Goal: Navigation & Orientation: Go to known website

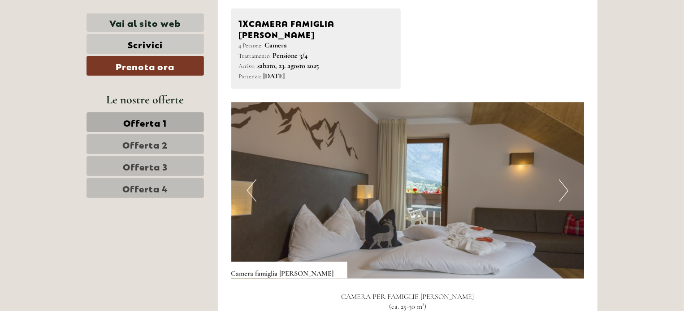
scroll to position [557, 0]
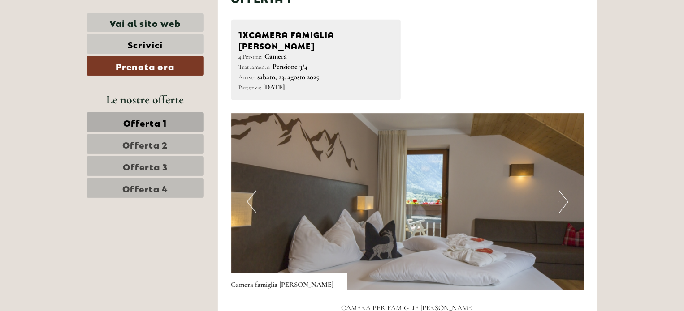
click at [565, 191] on button "Next" at bounding box center [563, 202] width 9 height 22
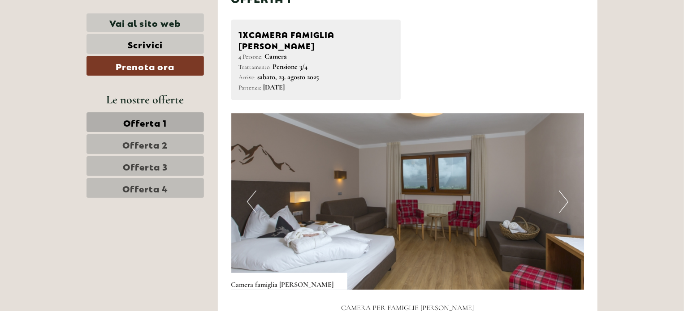
click at [565, 191] on button "Next" at bounding box center [563, 202] width 9 height 22
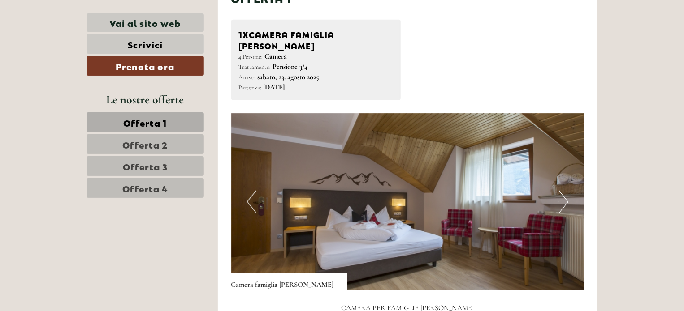
click at [565, 191] on button "Next" at bounding box center [563, 202] width 9 height 22
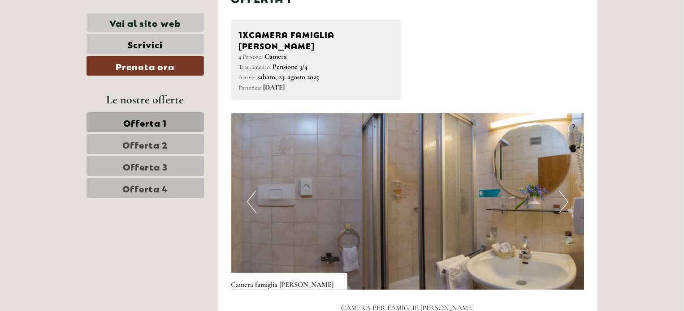
click at [565, 191] on button "Next" at bounding box center [563, 202] width 9 height 22
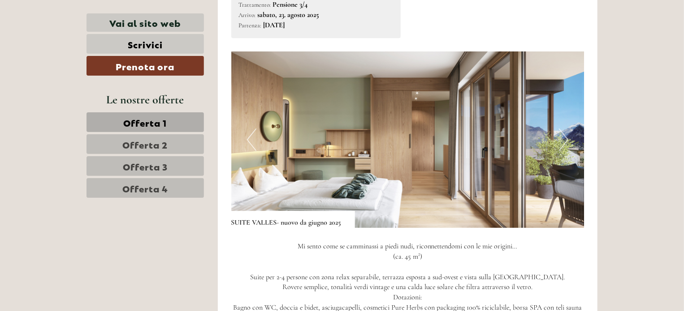
scroll to position [1228, 0]
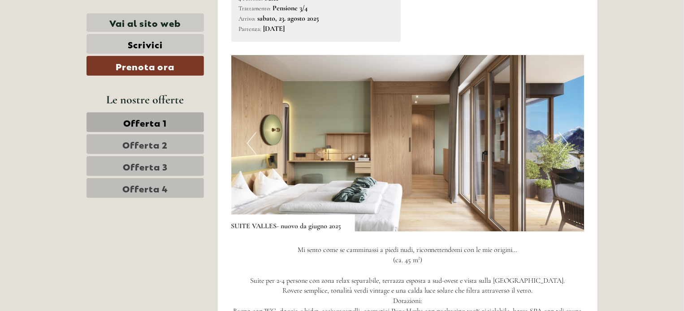
click at [559, 132] on button "Next" at bounding box center [563, 143] width 9 height 22
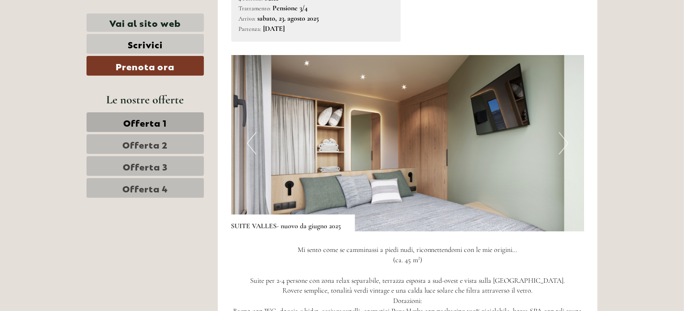
click at [559, 132] on button "Next" at bounding box center [563, 143] width 9 height 22
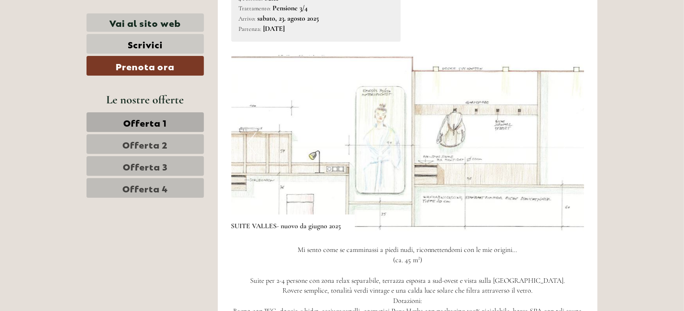
click at [559, 132] on button "Next" at bounding box center [563, 143] width 9 height 22
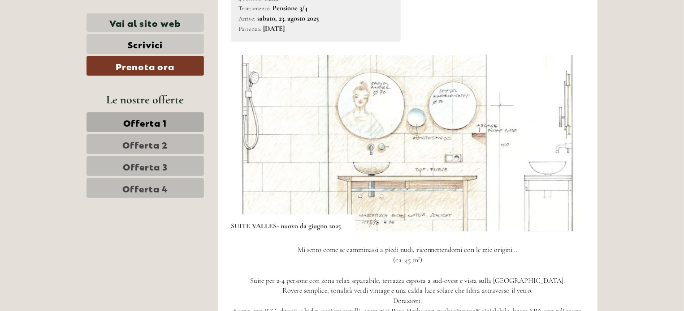
click at [559, 132] on button "Next" at bounding box center [563, 143] width 9 height 22
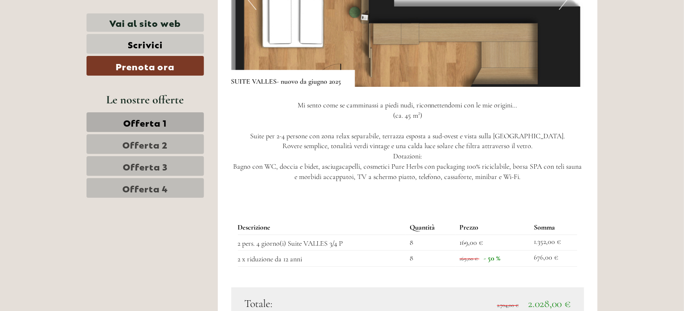
scroll to position [1373, 0]
click at [304, 251] on td "2 x riduzione da 12 anni" at bounding box center [322, 259] width 169 height 16
click at [303, 251] on td "2 x riduzione da 12 anni" at bounding box center [322, 259] width 169 height 16
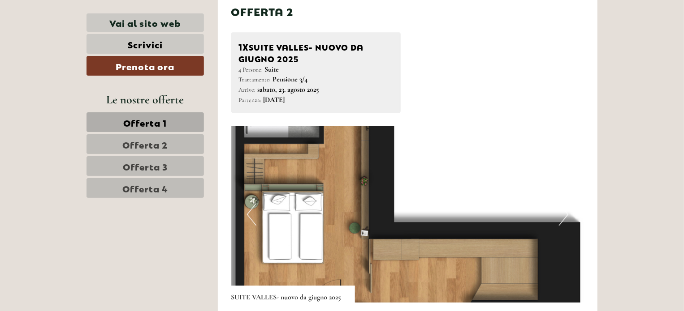
scroll to position [1156, 0]
click at [241, 202] on img at bounding box center [407, 215] width 353 height 177
click at [249, 204] on button "Previous" at bounding box center [251, 215] width 9 height 22
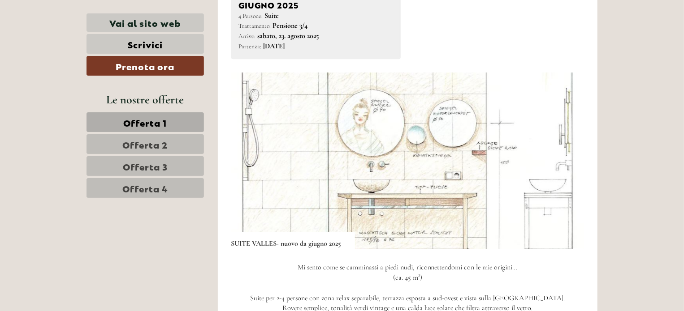
scroll to position [1212, 0]
click at [246, 140] on img at bounding box center [407, 159] width 353 height 177
click at [250, 149] on button "Previous" at bounding box center [251, 159] width 9 height 22
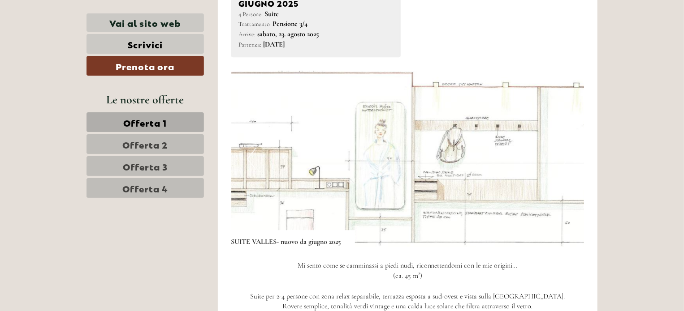
click at [560, 161] on img at bounding box center [407, 159] width 353 height 177
click at [564, 149] on button "Next" at bounding box center [563, 159] width 9 height 22
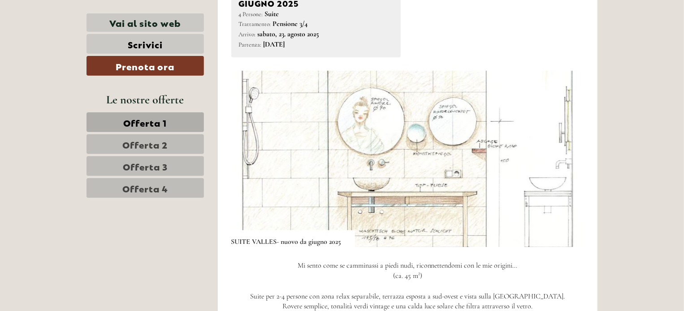
click at [564, 149] on button "Next" at bounding box center [563, 159] width 9 height 22
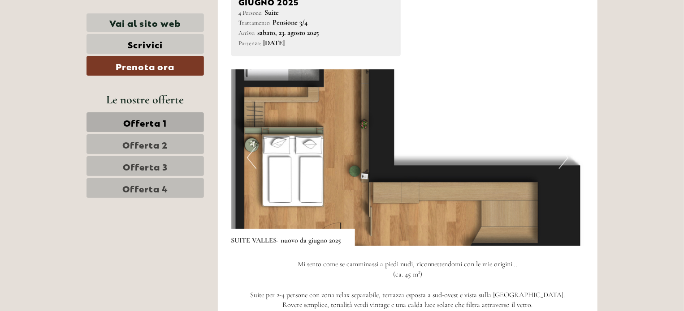
scroll to position [1219, 0]
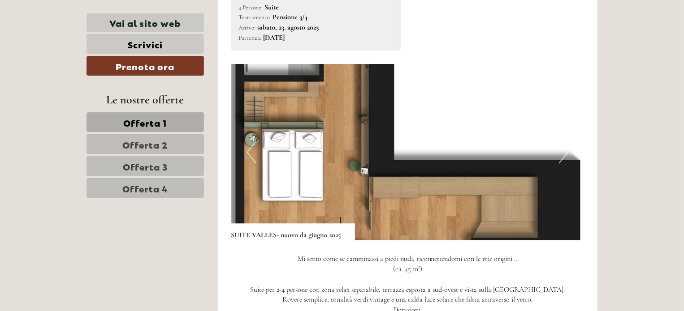
click at [320, 131] on img at bounding box center [407, 152] width 353 height 177
click at [566, 145] on button "Next" at bounding box center [563, 152] width 9 height 22
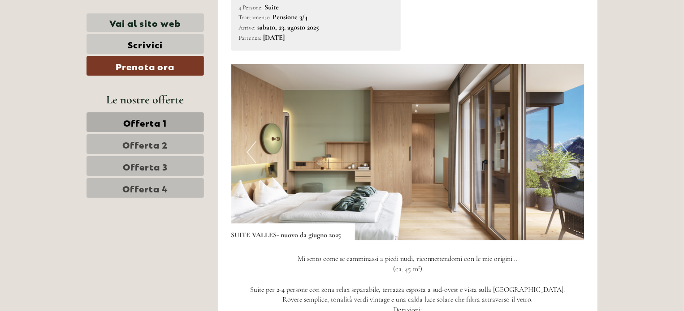
click at [566, 145] on button "Next" at bounding box center [563, 152] width 9 height 22
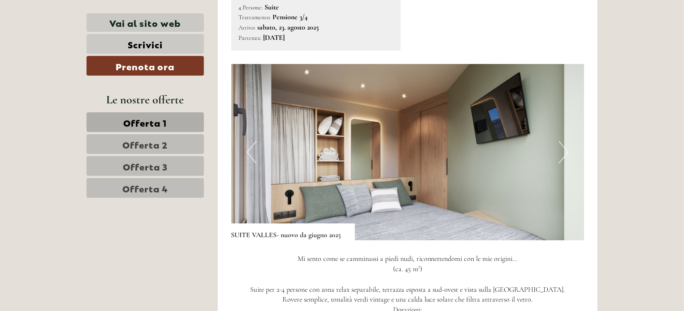
click at [566, 145] on button "Next" at bounding box center [563, 152] width 9 height 22
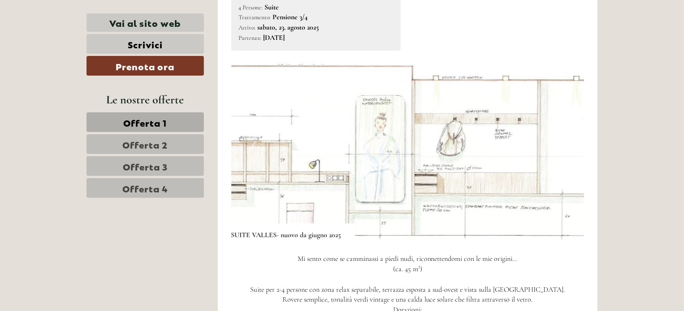
click at [566, 145] on button "Next" at bounding box center [563, 152] width 9 height 22
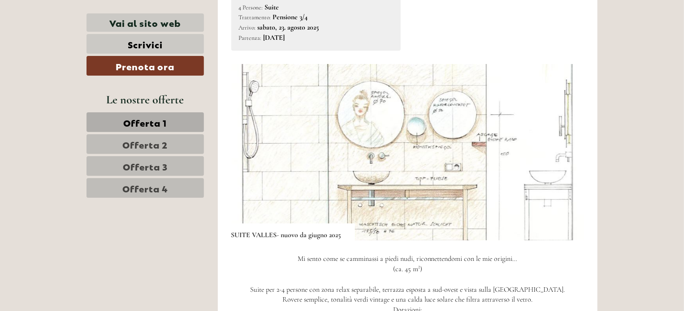
click at [566, 145] on button "Next" at bounding box center [563, 152] width 9 height 22
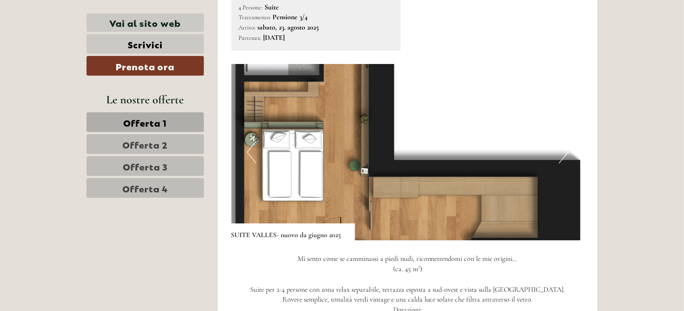
click at [566, 145] on button "Next" at bounding box center [563, 152] width 9 height 22
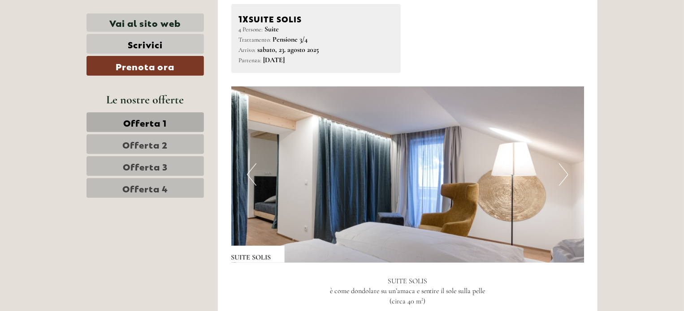
scroll to position [1780, 0]
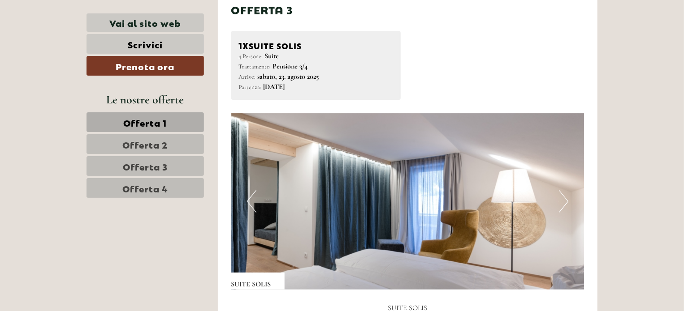
click at [568, 190] on button "Next" at bounding box center [563, 201] width 9 height 22
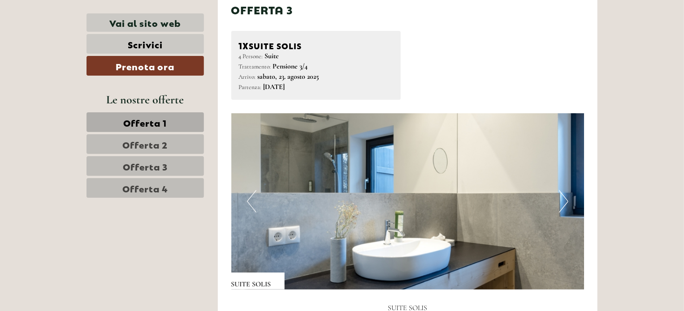
click at [568, 190] on button "Next" at bounding box center [563, 201] width 9 height 22
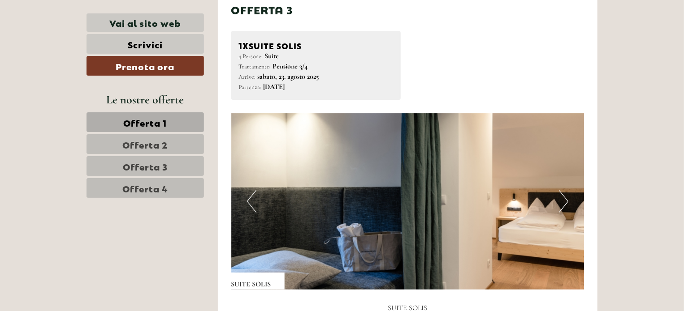
click at [568, 190] on button "Next" at bounding box center [563, 201] width 9 height 22
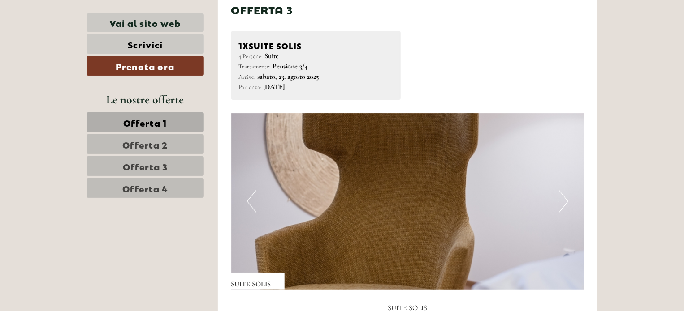
click at [568, 190] on button "Next" at bounding box center [563, 201] width 9 height 22
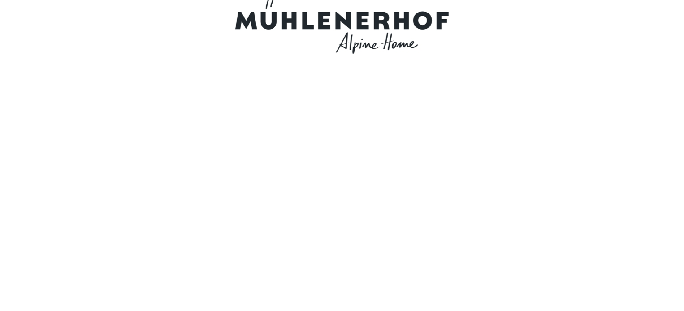
scroll to position [0, 0]
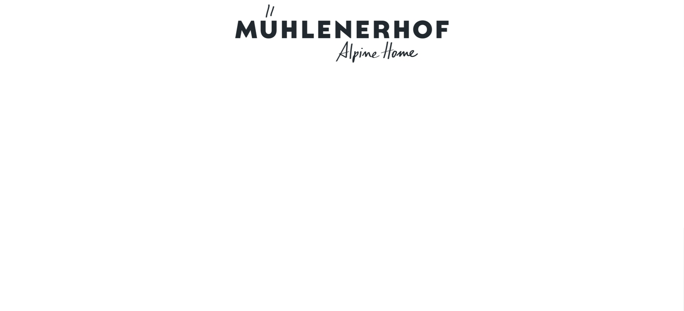
drag, startPoint x: 446, startPoint y: 35, endPoint x: 280, endPoint y: 21, distance: 166.4
click at [280, 21] on div at bounding box center [342, 33] width 502 height 58
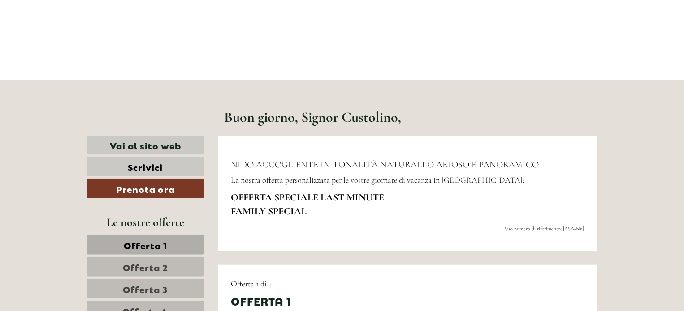
scroll to position [261, 0]
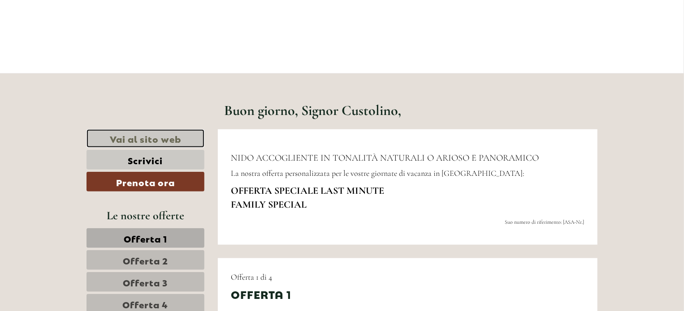
click at [153, 137] on link "Vai al sito web" at bounding box center [145, 139] width 118 height 18
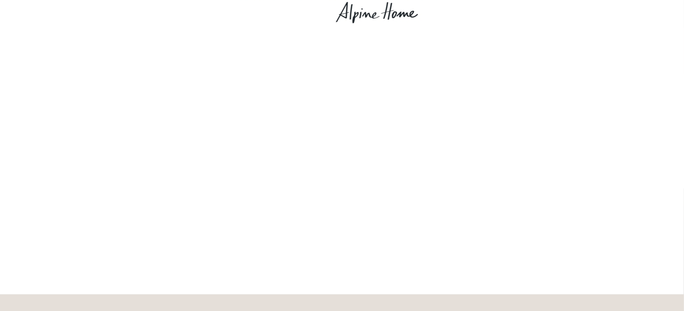
scroll to position [0, 0]
